Goal: Browse casually: Explore the website without a specific task or goal

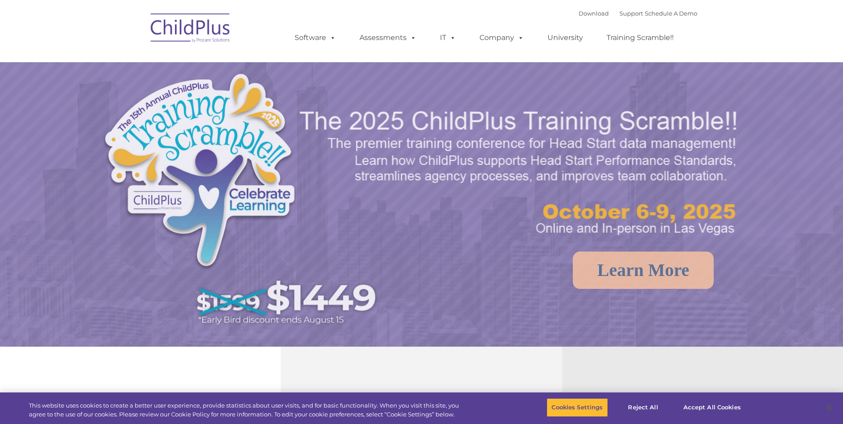
select select "MEDIUM"
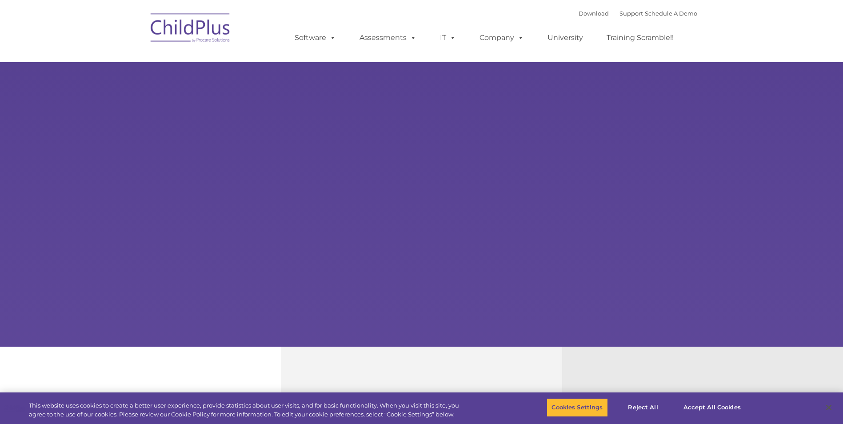
type input ""
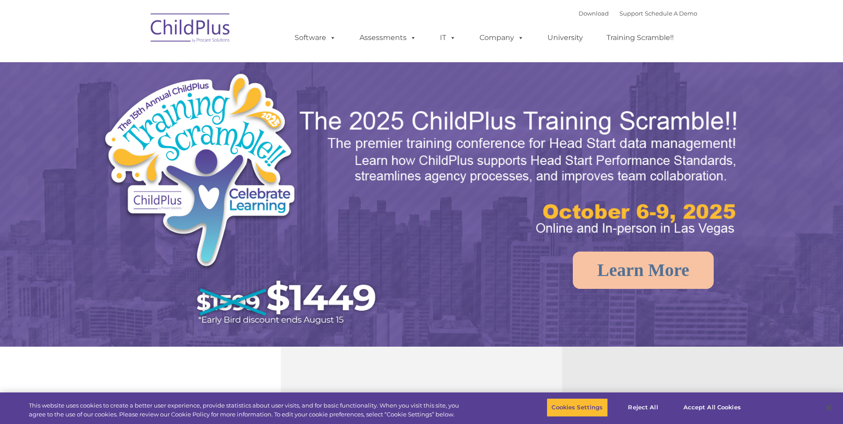
select select "MEDIUM"
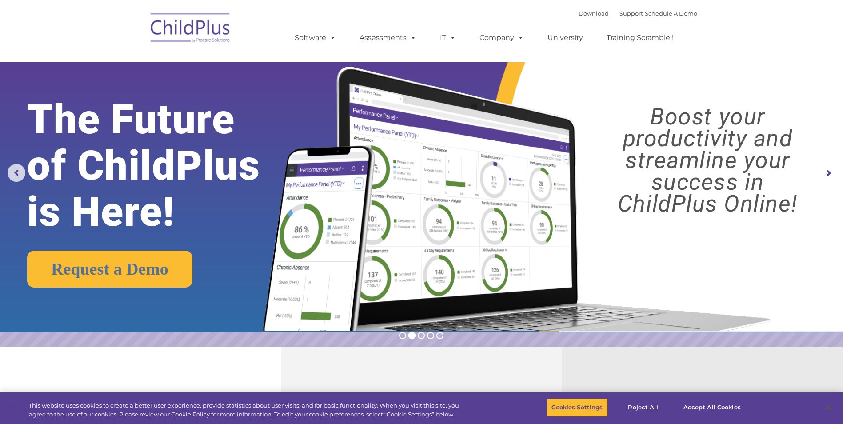
click at [834, 168] on rs-arrow at bounding box center [829, 173] width 18 height 18
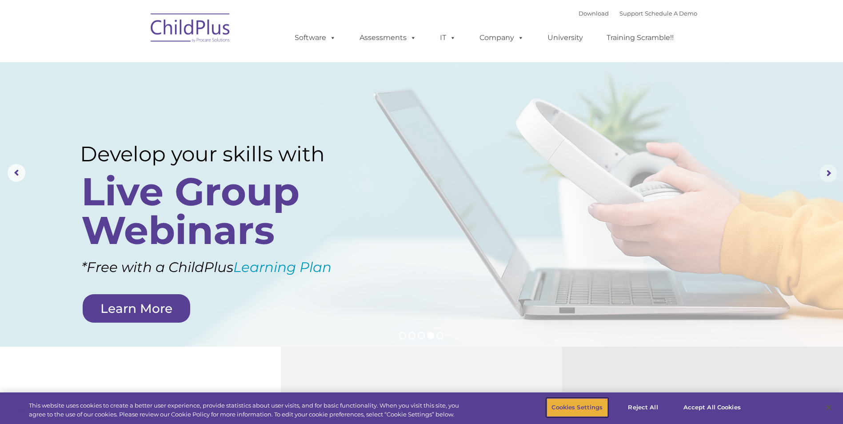
click at [593, 409] on button "Cookies Settings" at bounding box center [577, 407] width 61 height 19
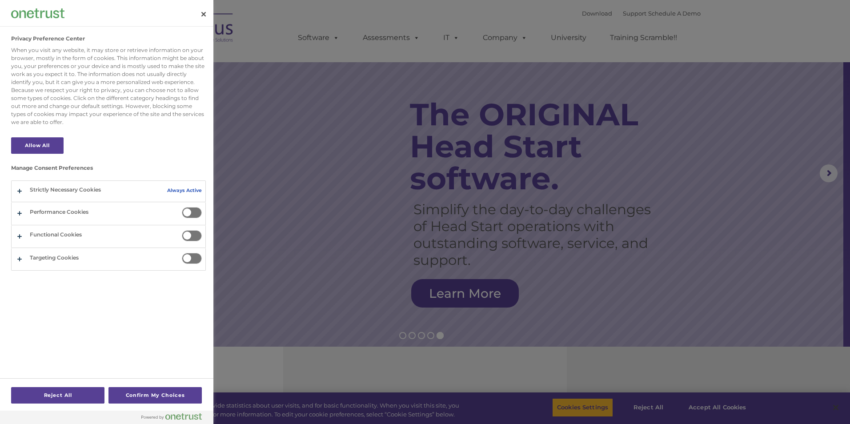
click at [585, 408] on div at bounding box center [425, 212] width 850 height 424
click at [200, 16] on button "Close" at bounding box center [204, 14] width 20 height 20
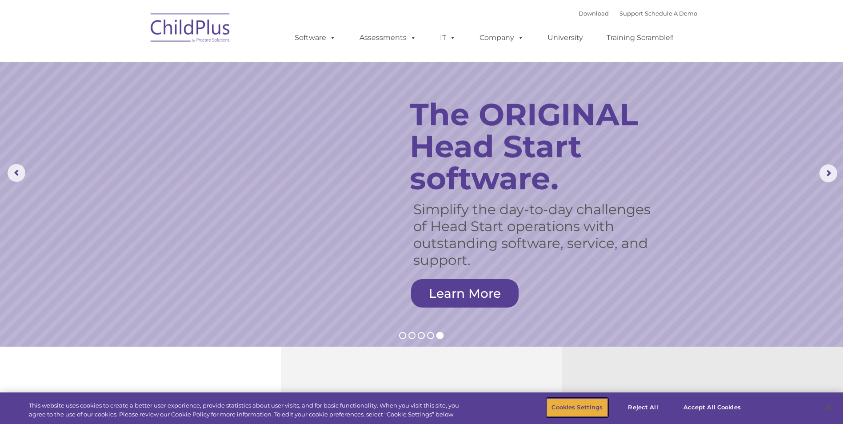
click at [822, 167] on rs-arrow at bounding box center [829, 173] width 18 height 18
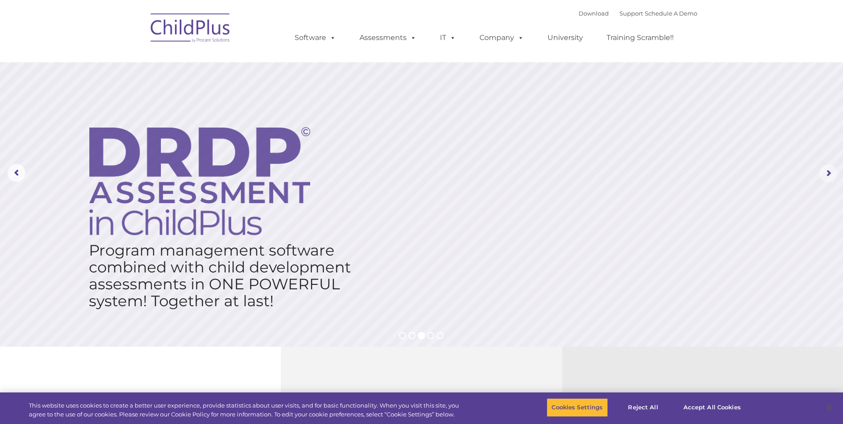
click at [331, 39] on span at bounding box center [331, 37] width 10 height 8
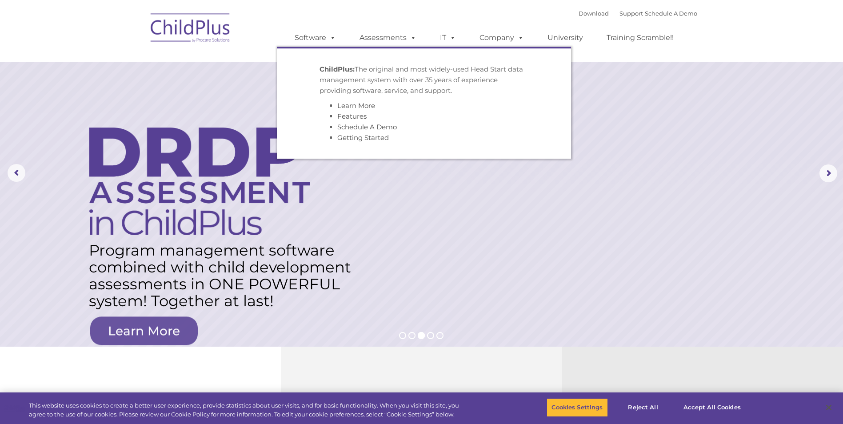
click at [396, 215] on rs-layer at bounding box center [421, 173] width 843 height 347
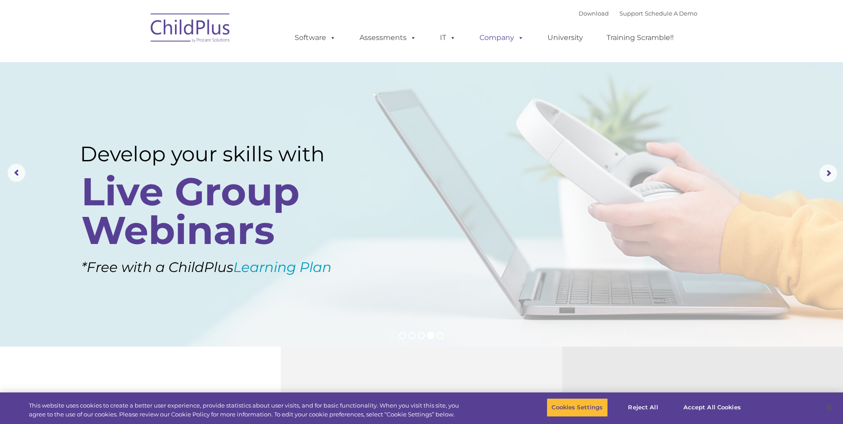
click at [521, 40] on span at bounding box center [519, 37] width 10 height 8
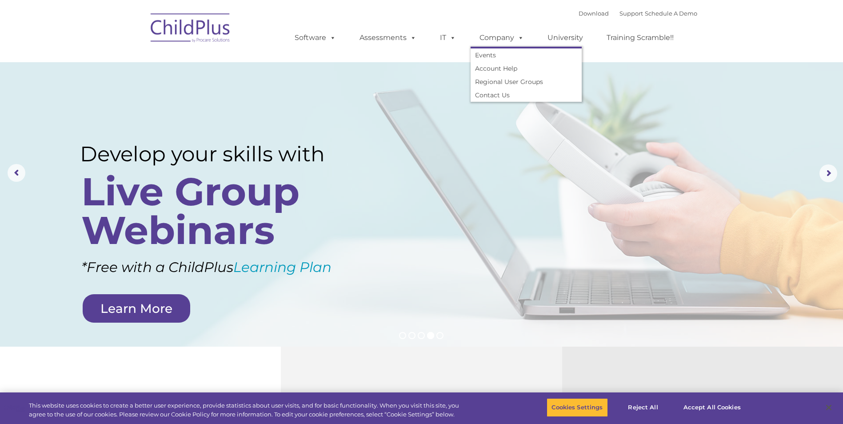
click at [528, 152] on rs-layer at bounding box center [421, 173] width 843 height 347
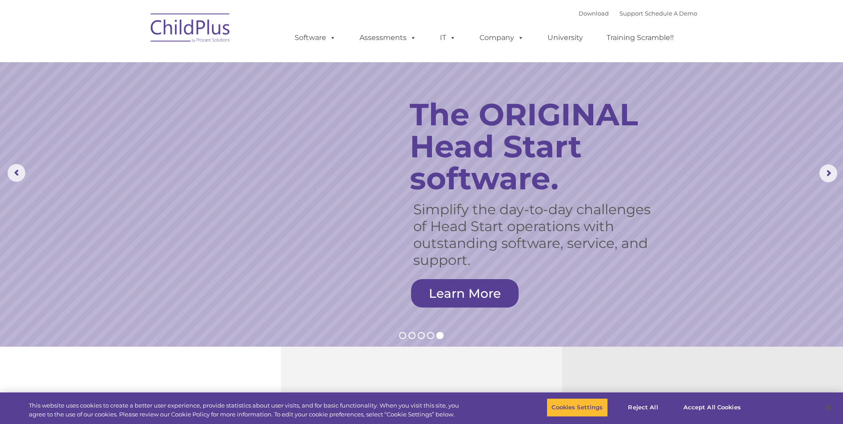
click at [208, 36] on img at bounding box center [190, 29] width 89 height 44
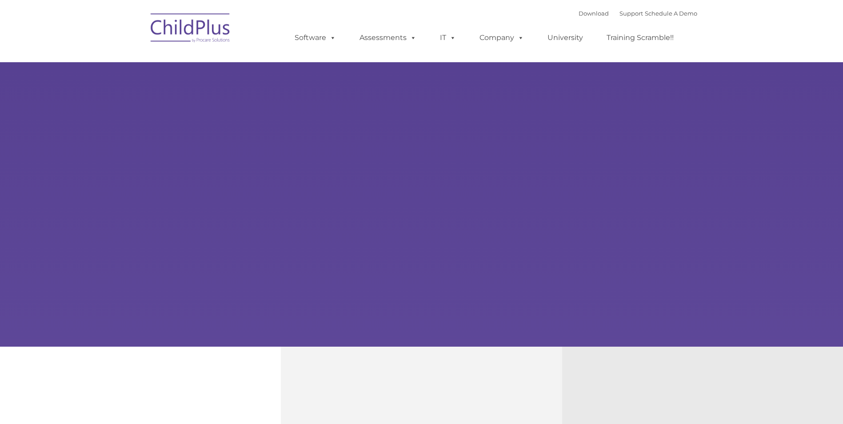
type input ""
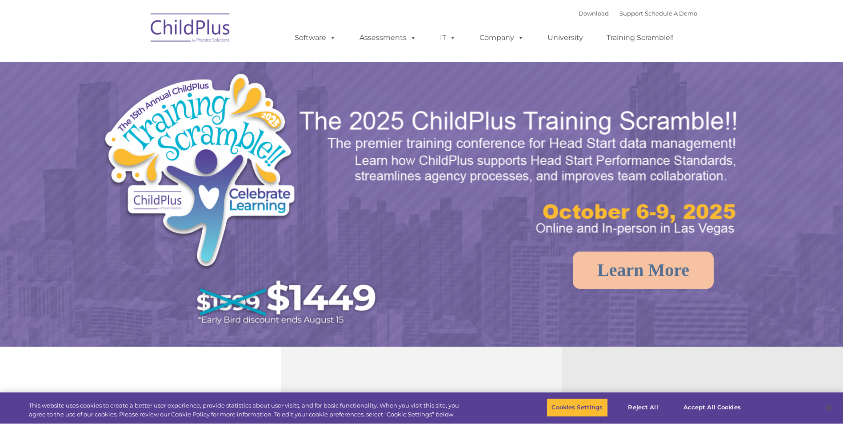
select select "MEDIUM"
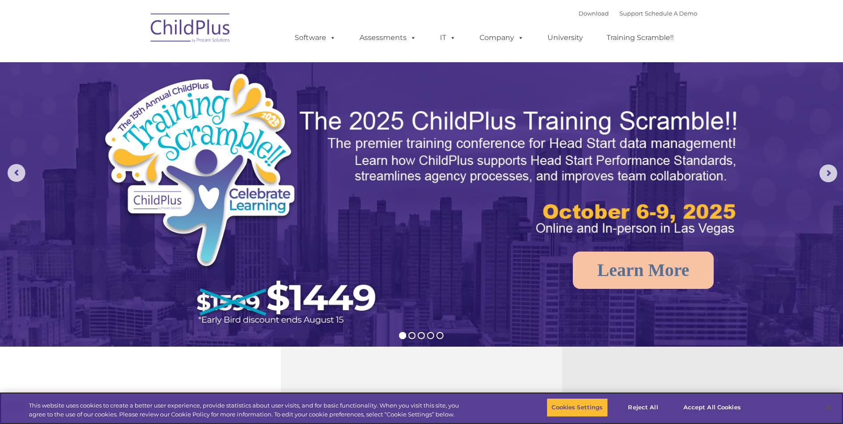
click at [823, 171] on rs-arrow at bounding box center [829, 173] width 18 height 18
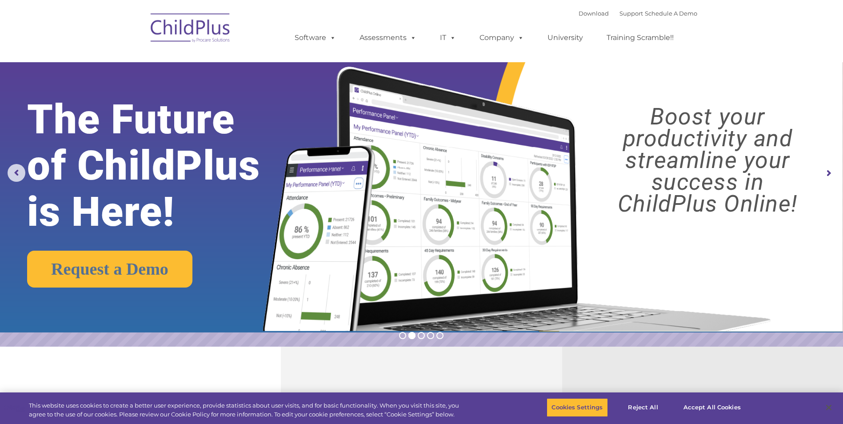
click at [22, 176] on rs-arrow at bounding box center [17, 173] width 18 height 18
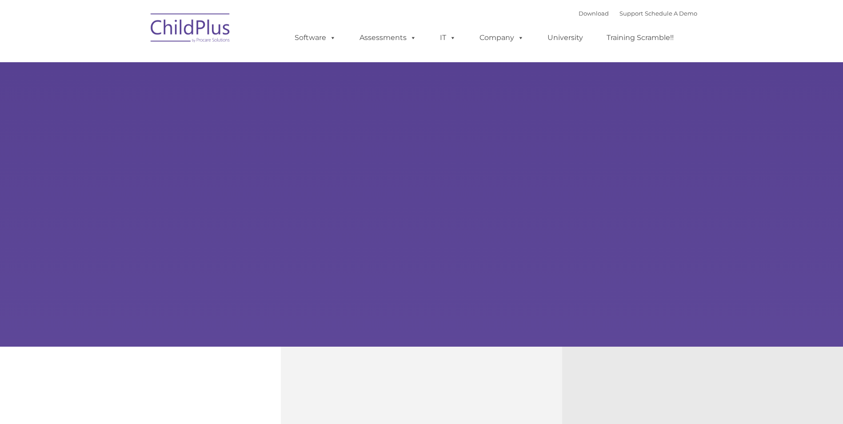
type input ""
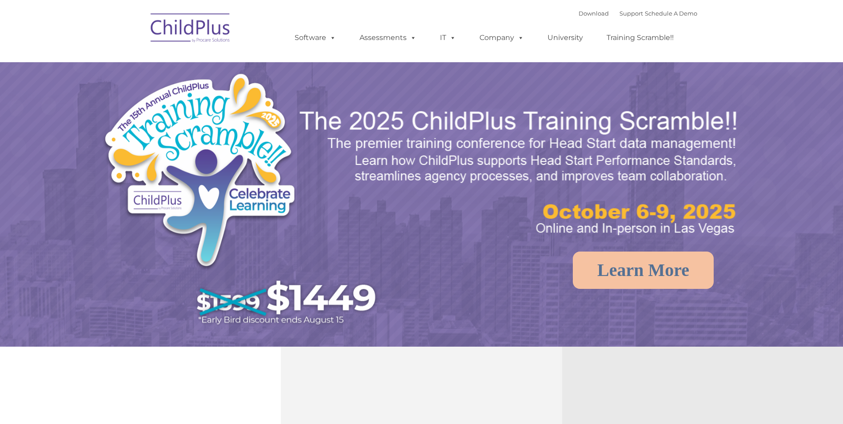
select select "MEDIUM"
